Goal: Task Accomplishment & Management: Use online tool/utility

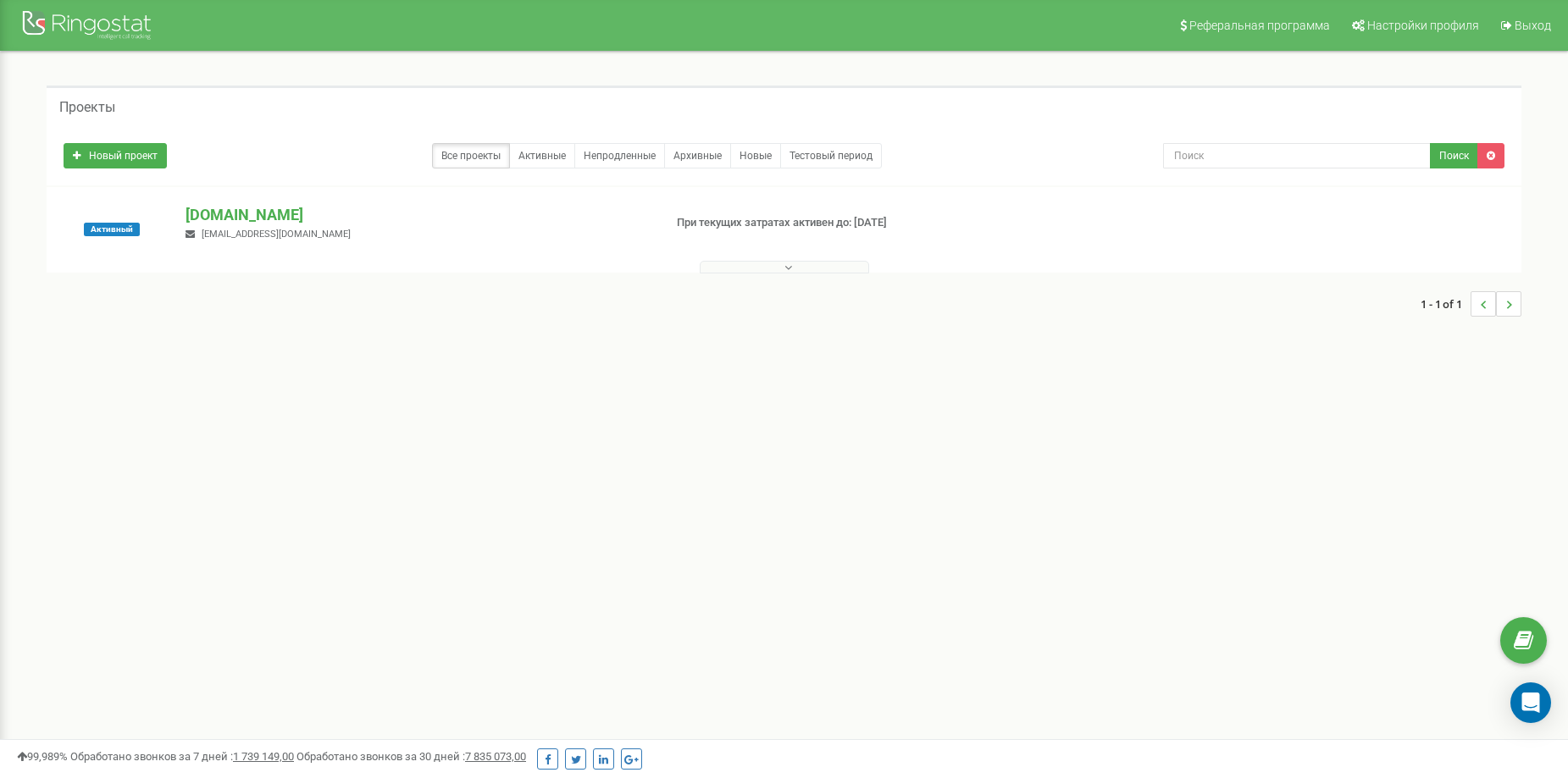
click at [803, 269] on button at bounding box center [784, 267] width 169 height 13
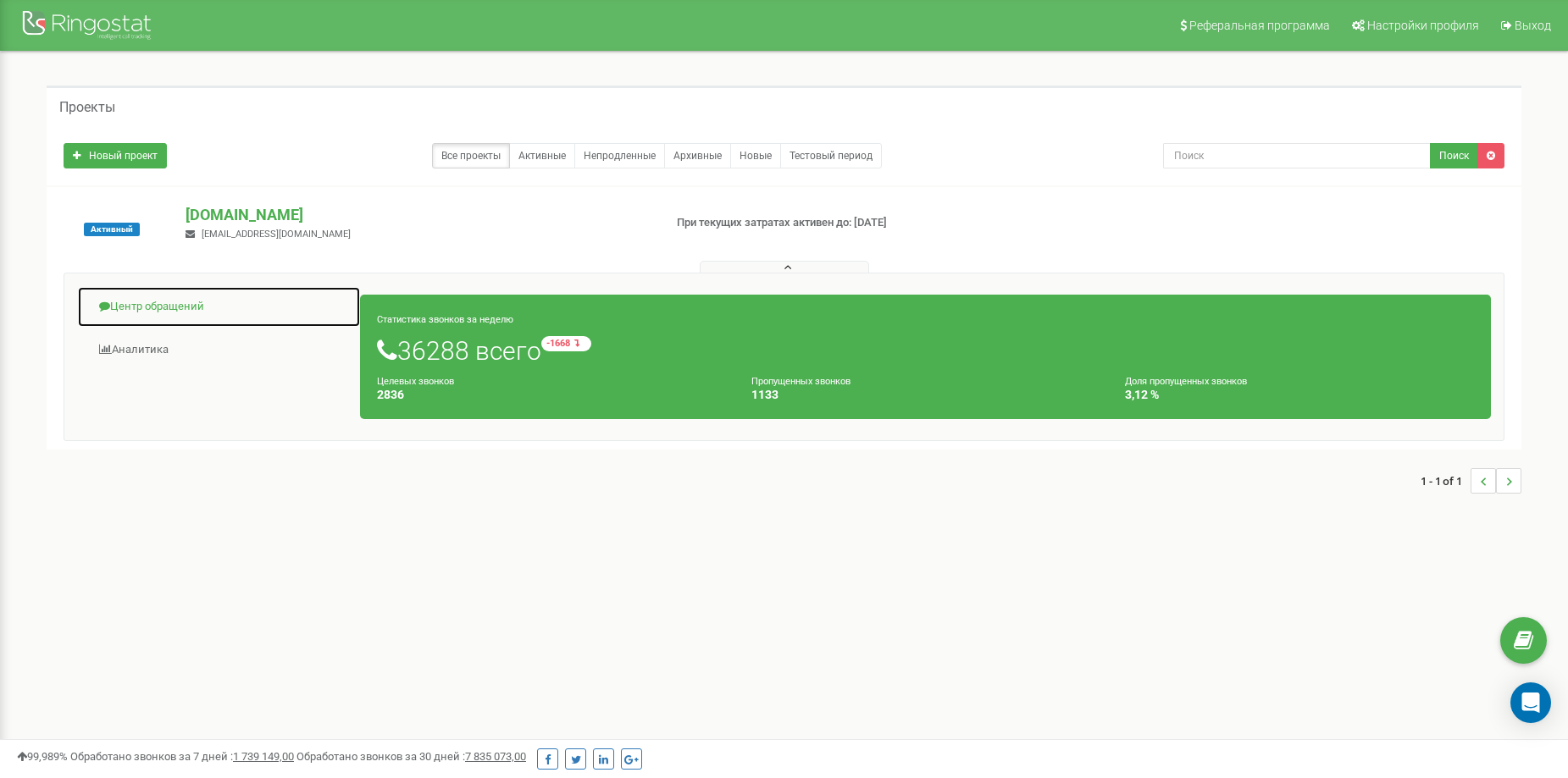
click at [165, 312] on link "Центр обращений" at bounding box center [218, 307] width 284 height 42
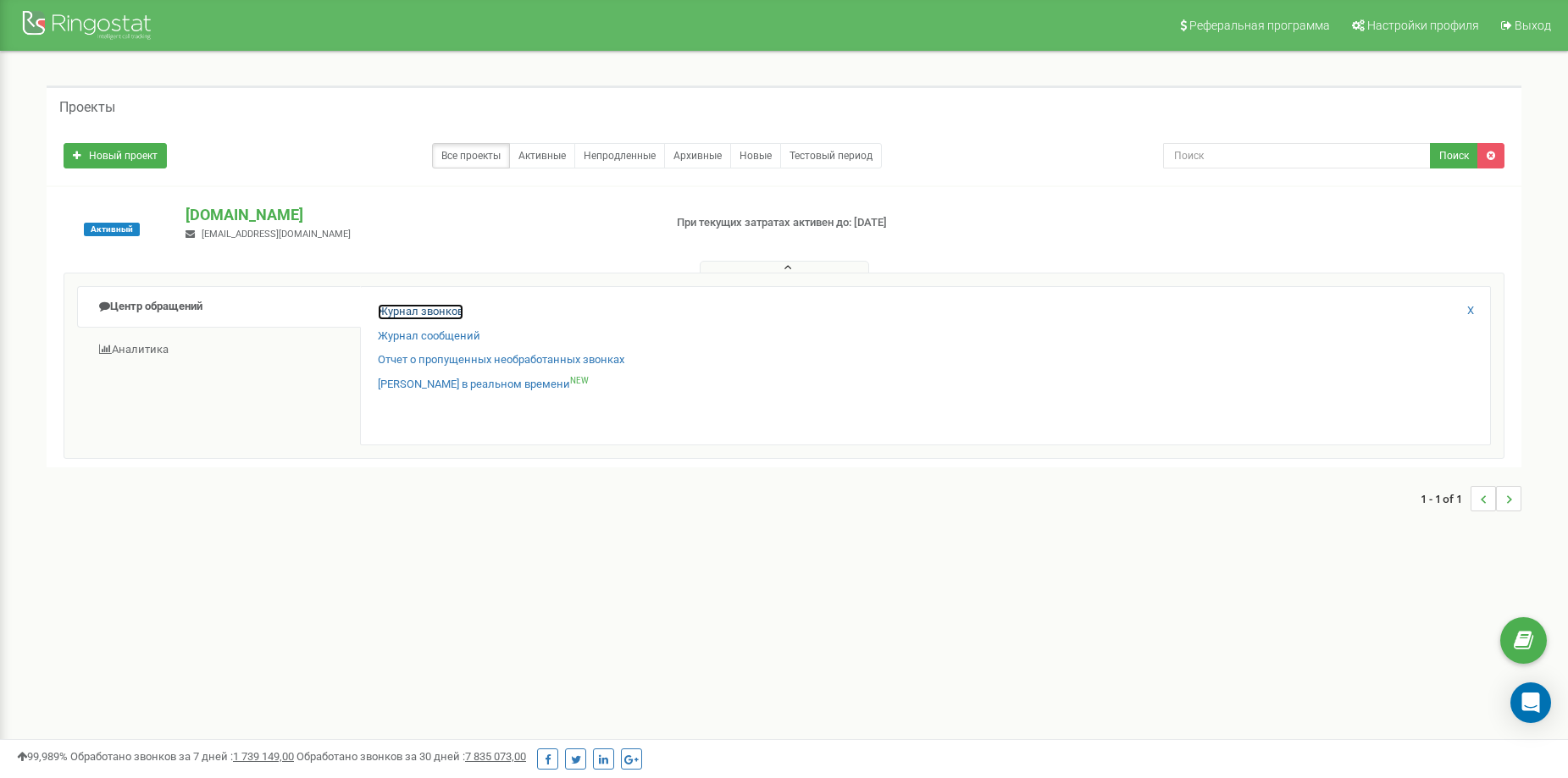
click at [403, 312] on link "Журнал звонков" at bounding box center [420, 312] width 86 height 16
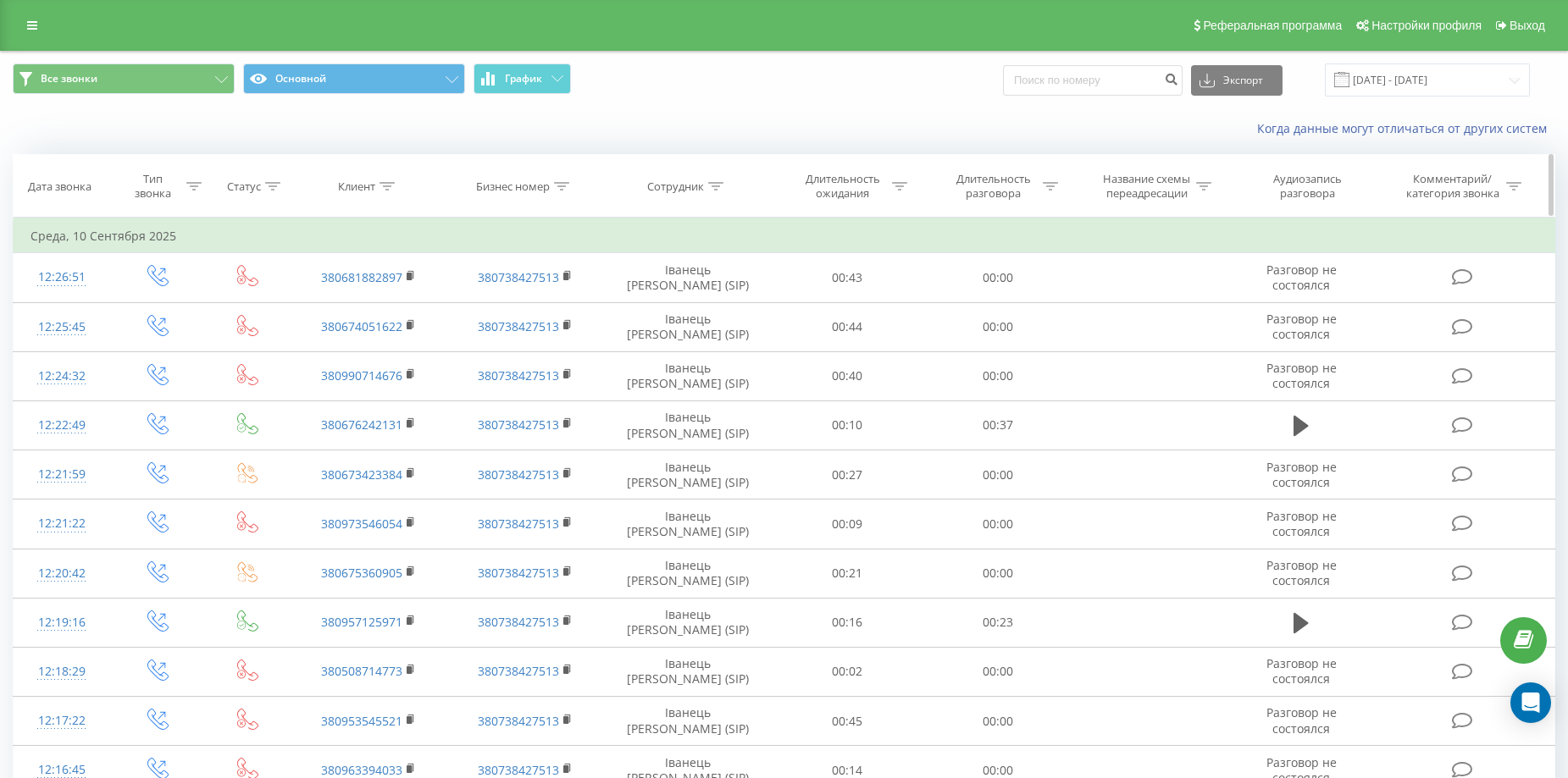
click at [189, 184] on icon at bounding box center [193, 186] width 15 height 9
click at [209, 266] on div "Равно" at bounding box center [148, 269] width 124 height 26
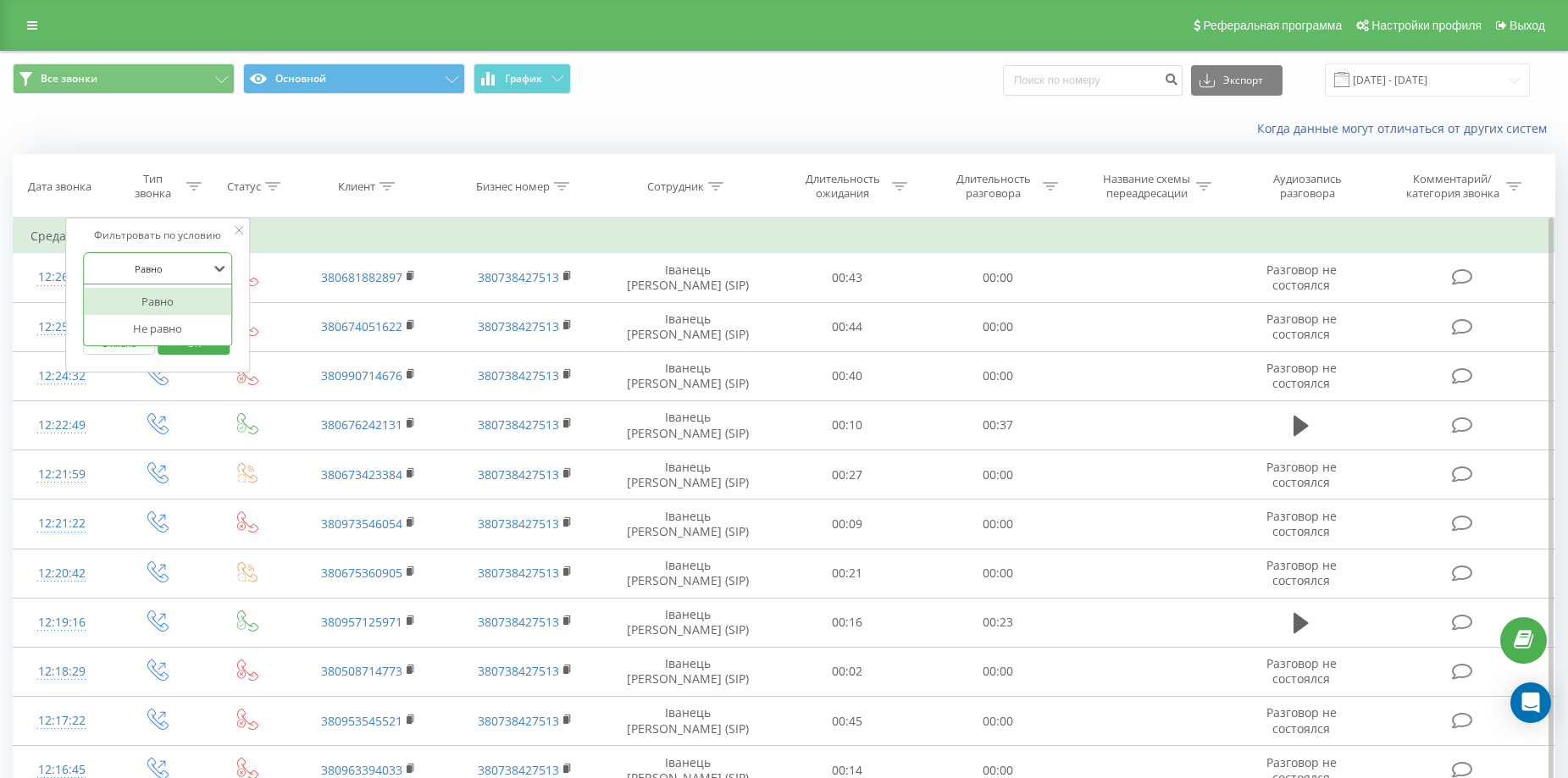
click at [207, 263] on div at bounding box center [147, 269] width 121 height 16
click at [202, 302] on div at bounding box center [147, 310] width 121 height 16
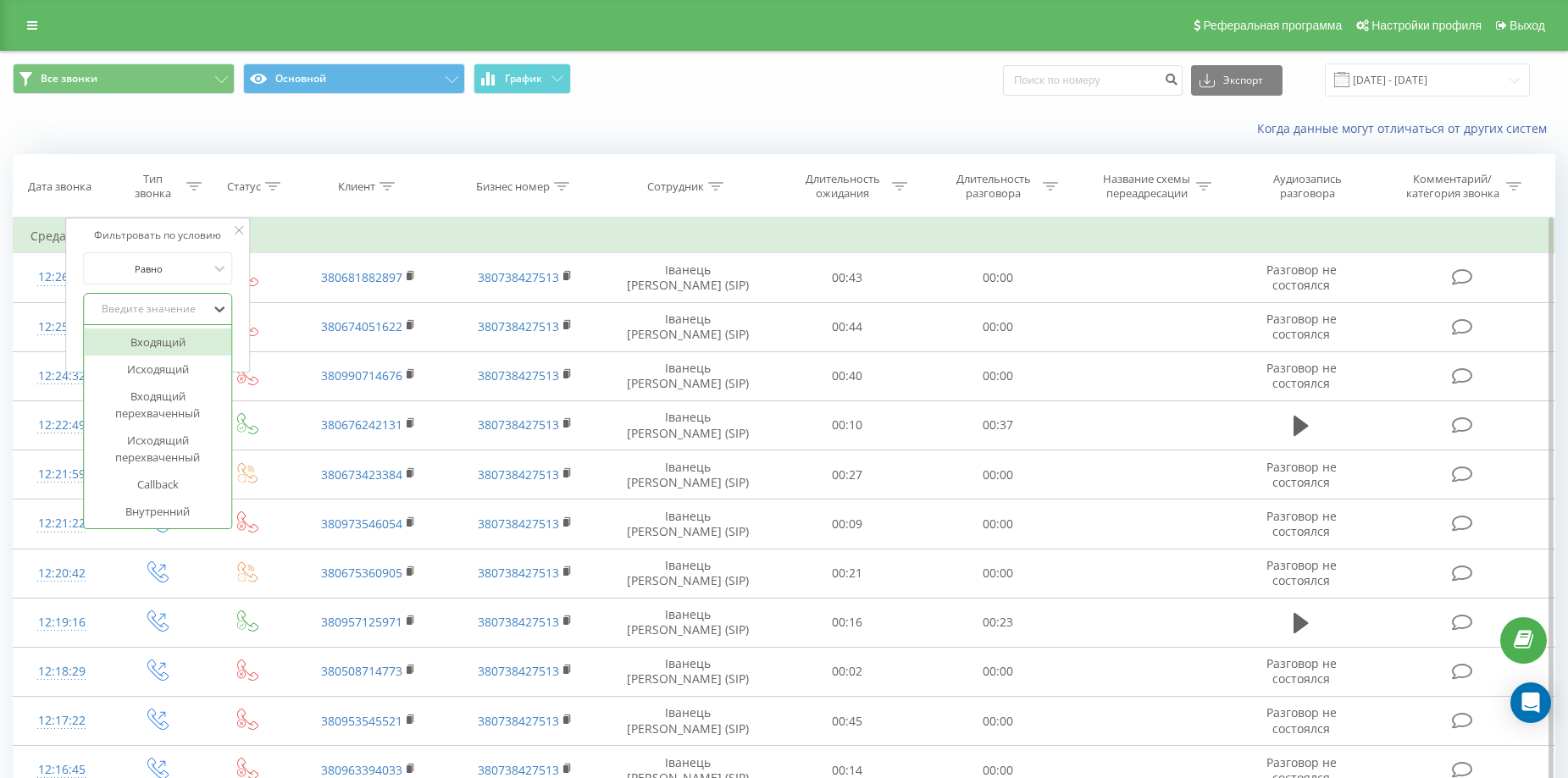
click at [178, 343] on div "Входящий" at bounding box center [157, 342] width 147 height 27
click at [388, 186] on icon at bounding box center [387, 186] width 15 height 9
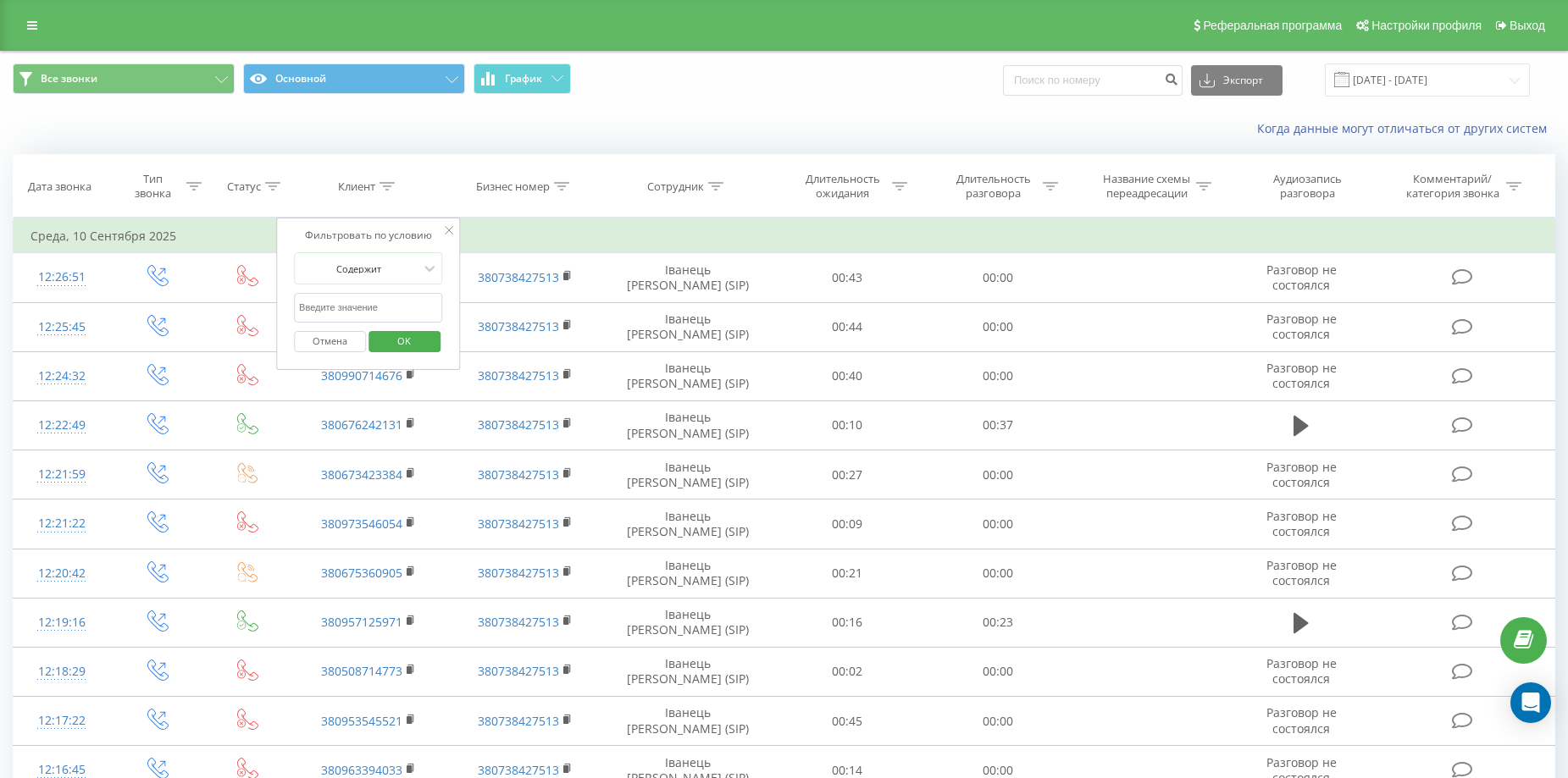
click at [387, 303] on input "text" at bounding box center [369, 308] width 149 height 30
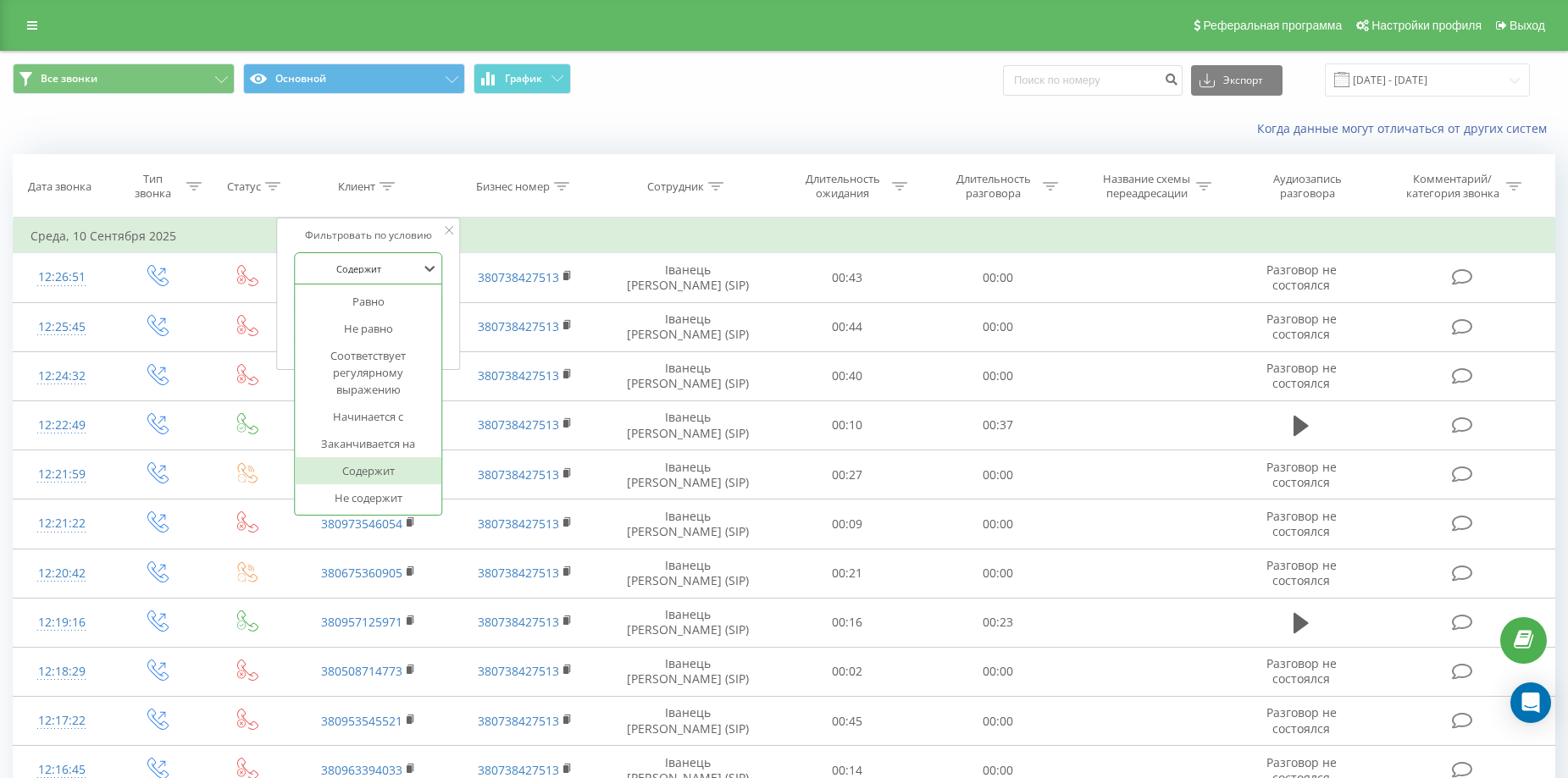
click at [403, 265] on div at bounding box center [359, 269] width 121 height 16
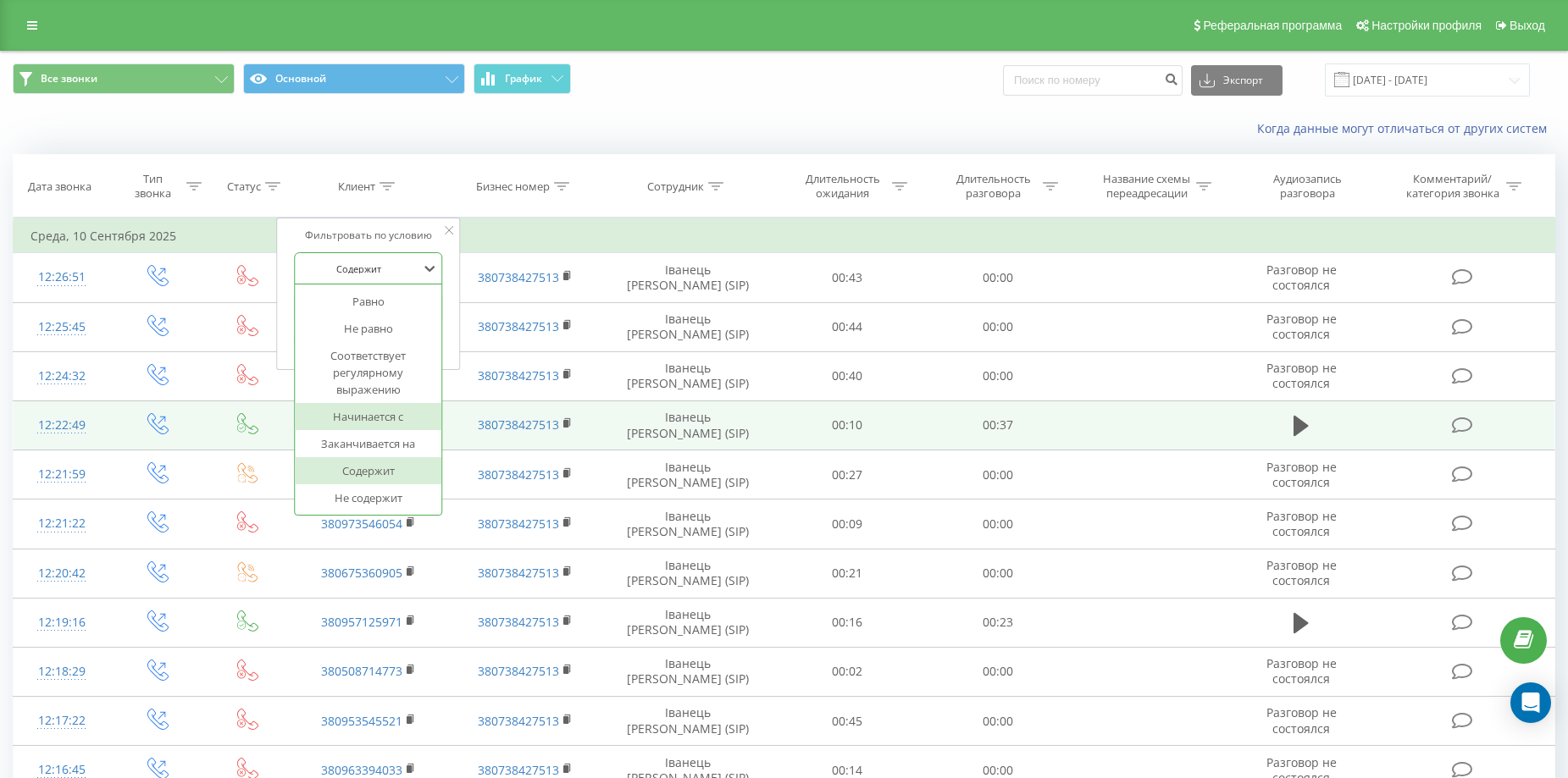
click at [387, 412] on div "Начинается с" at bounding box center [369, 416] width 147 height 27
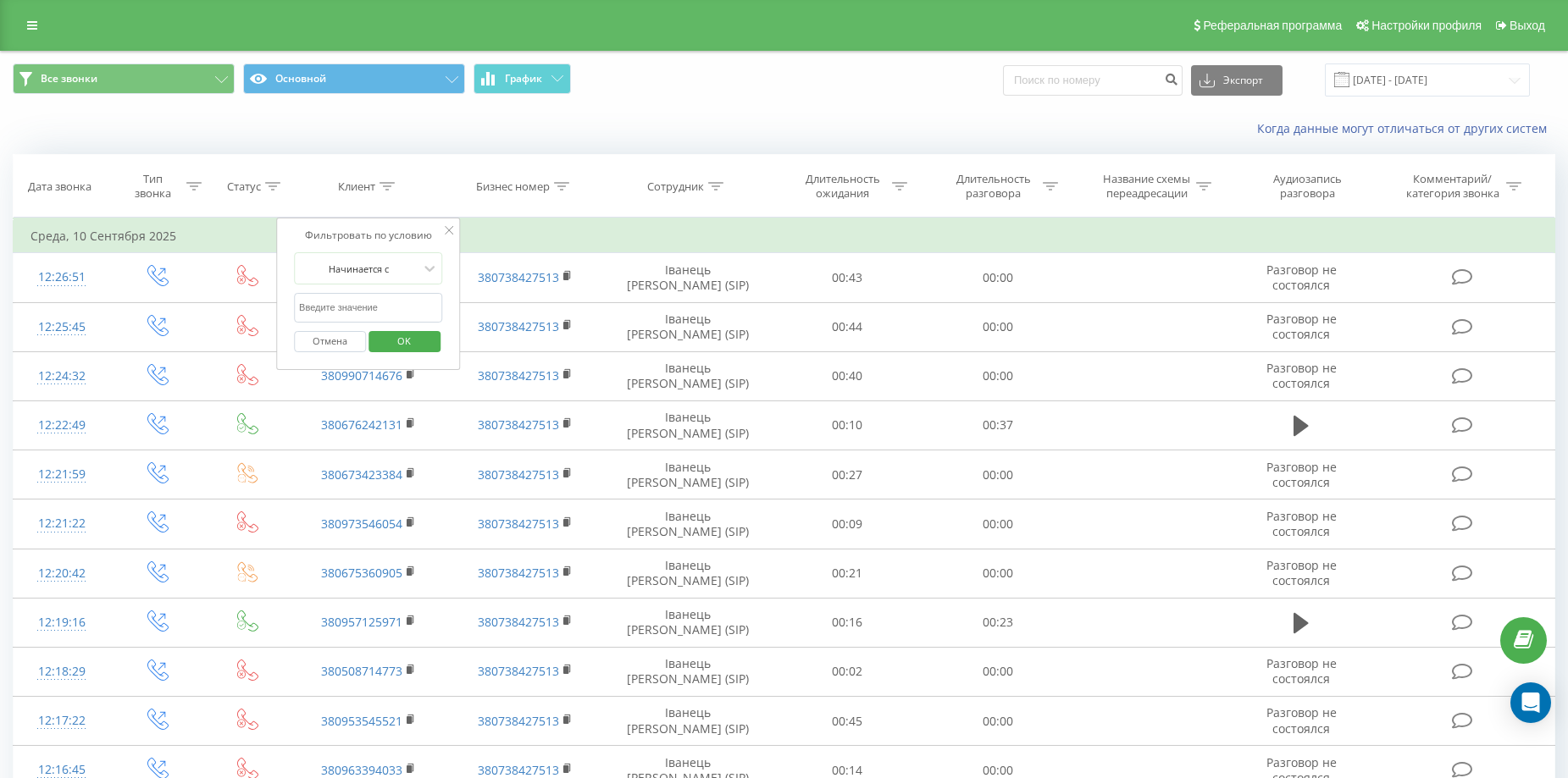
click at [378, 309] on input "text" at bounding box center [369, 308] width 149 height 30
type input "380"
click at [424, 341] on span "OK" at bounding box center [404, 341] width 48 height 26
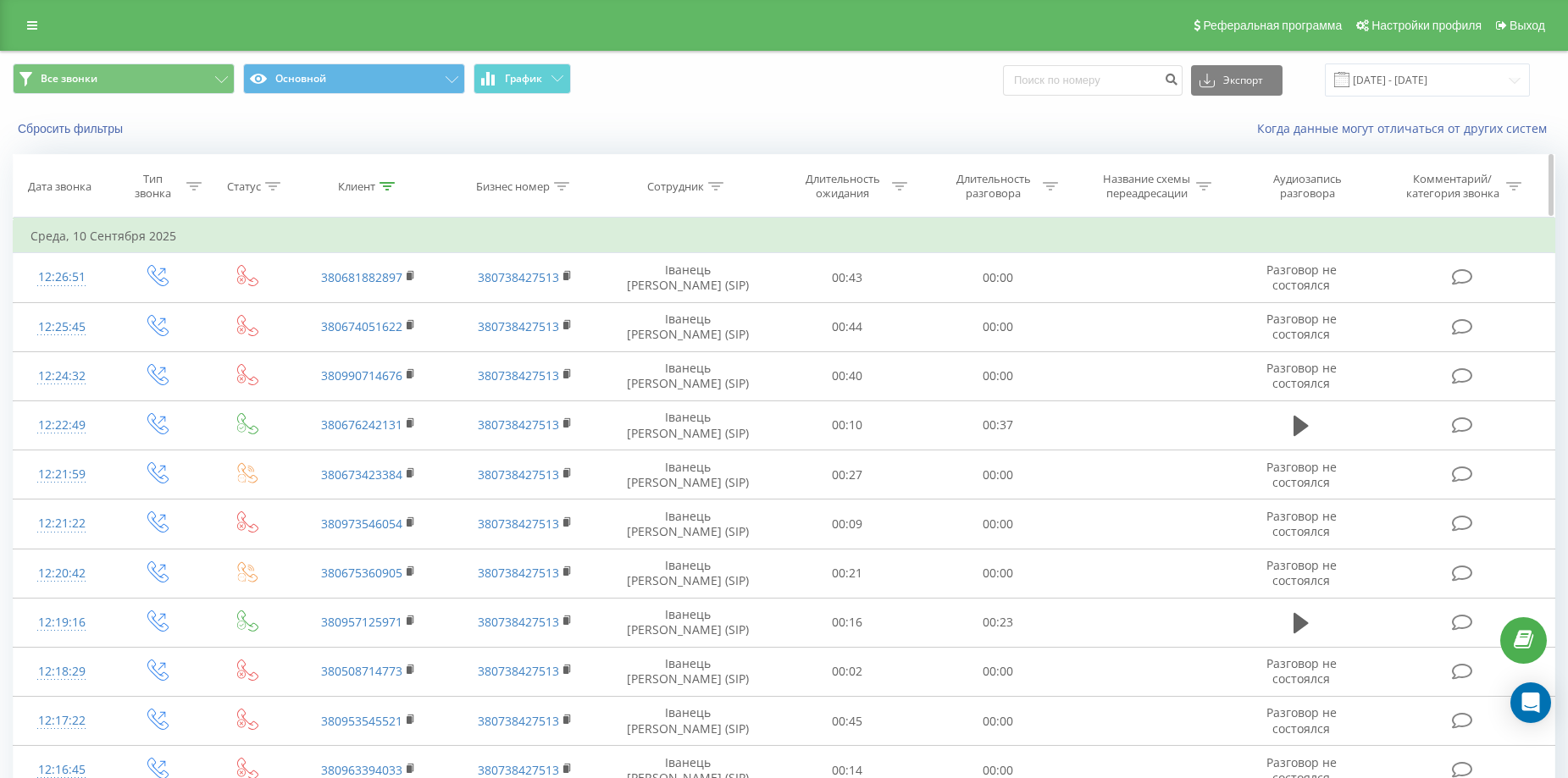
click at [684, 185] on div "Сотрудник" at bounding box center [675, 186] width 57 height 14
click at [761, 231] on div "Фильтровать по условию" at bounding box center [688, 235] width 149 height 17
click at [765, 229] on icon at bounding box center [768, 230] width 9 height 9
